Goal: Information Seeking & Learning: Learn about a topic

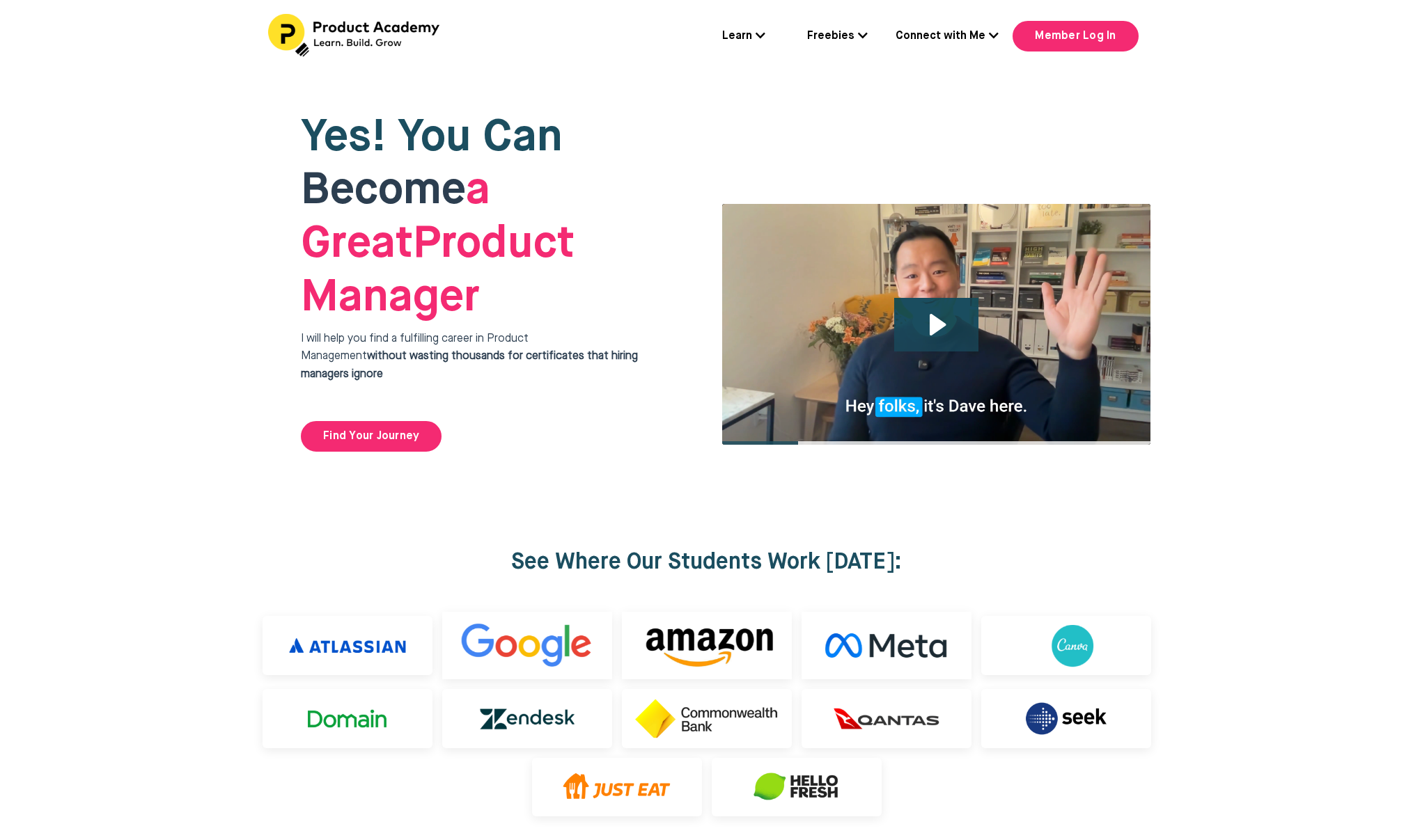
click at [968, 490] on div at bounding box center [706, 683] width 1413 height 387
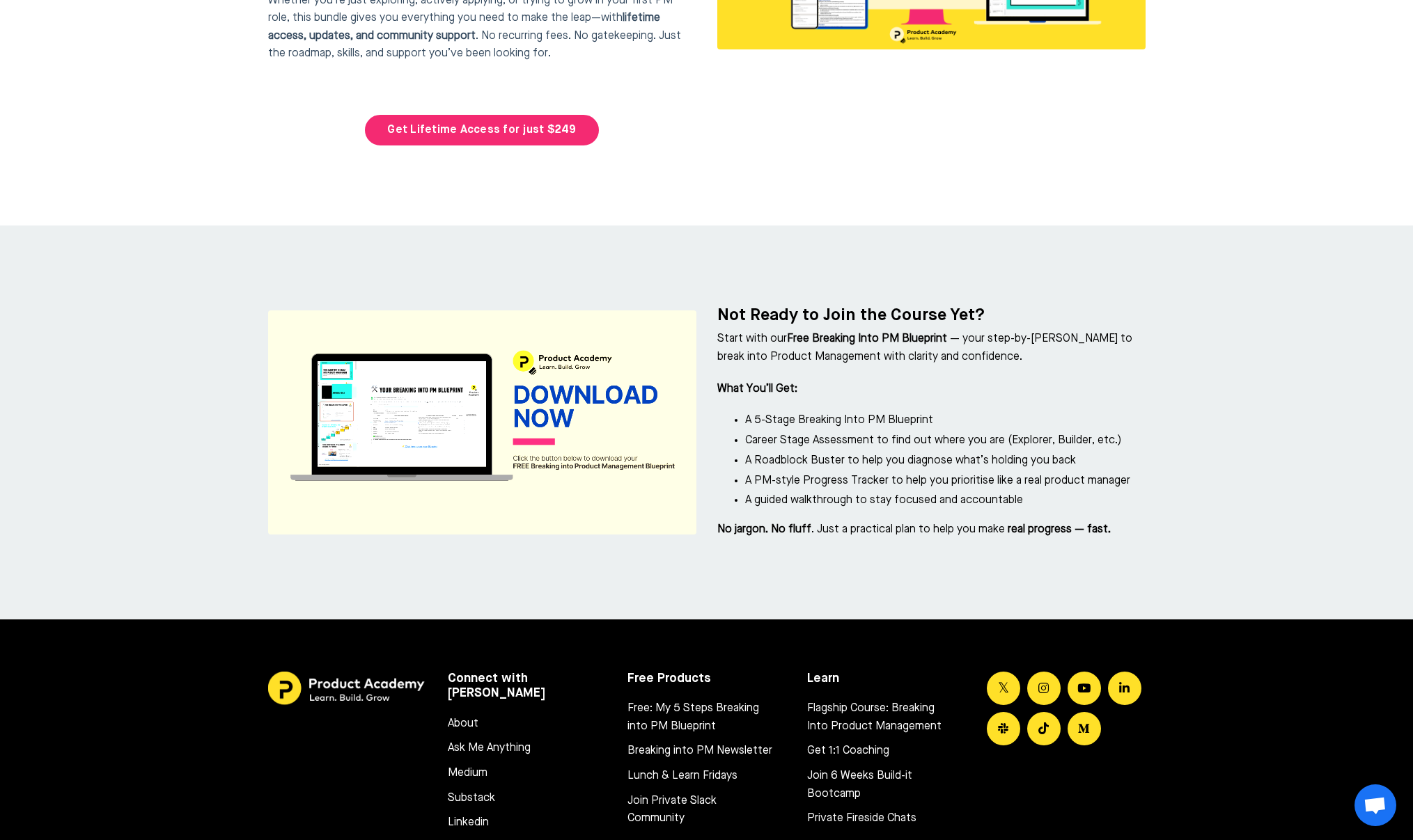
scroll to position [6154, 0]
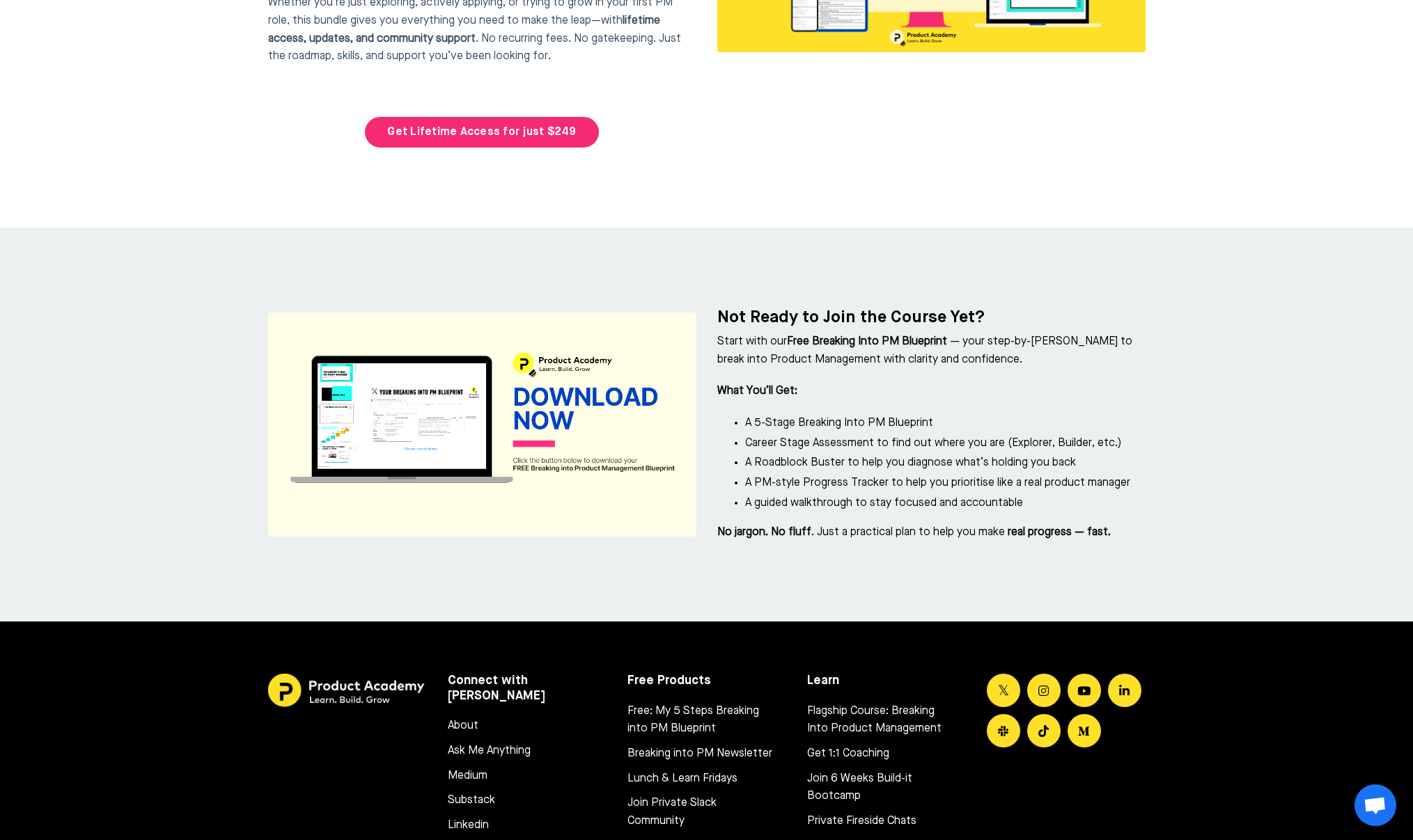
click at [583, 337] on img at bounding box center [482, 424] width 428 height 224
